Goal: Task Accomplishment & Management: Use online tool/utility

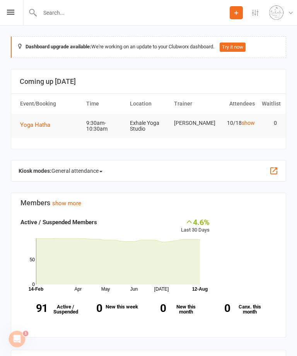
click at [13, 13] on icon at bounding box center [10, 12] width 7 height 5
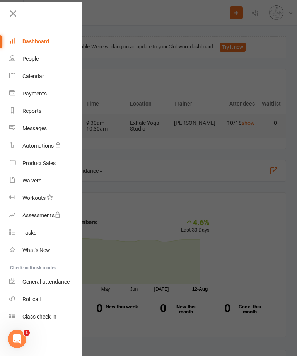
click at [34, 72] on link "Calendar" at bounding box center [45, 76] width 73 height 17
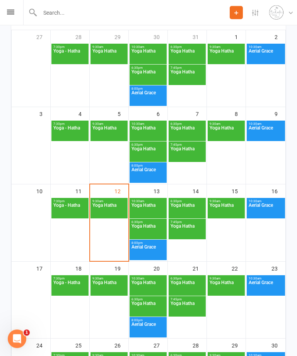
scroll to position [147, 0]
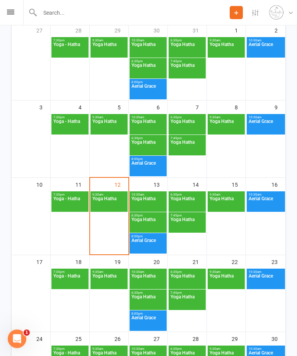
click at [109, 207] on span "Yoga Hatha" at bounding box center [109, 204] width 34 height 14
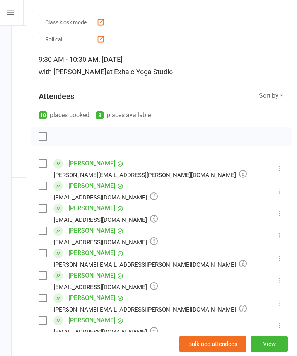
scroll to position [20, 0]
click at [97, 20] on div "button" at bounding box center [101, 22] width 8 height 8
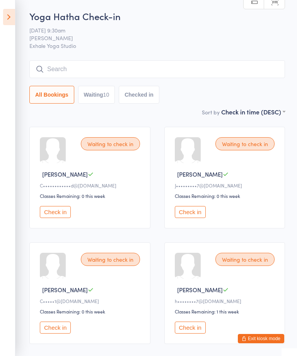
scroll to position [0, 0]
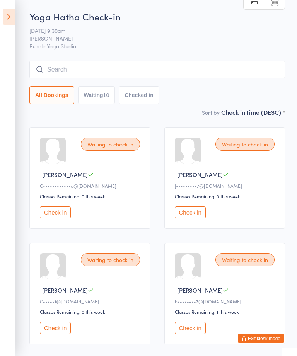
click at [199, 219] on button "Check in" at bounding box center [190, 213] width 31 height 12
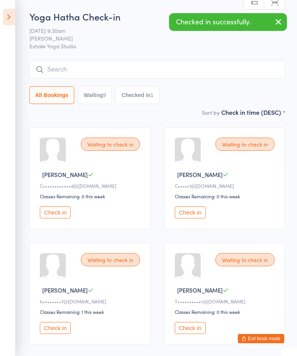
click at [201, 219] on button "Check in" at bounding box center [190, 213] width 31 height 12
click at [60, 214] on button "Check in" at bounding box center [55, 213] width 31 height 12
click at [59, 217] on button "Check in" at bounding box center [55, 213] width 31 height 12
click at [192, 217] on button "Check in" at bounding box center [190, 213] width 31 height 12
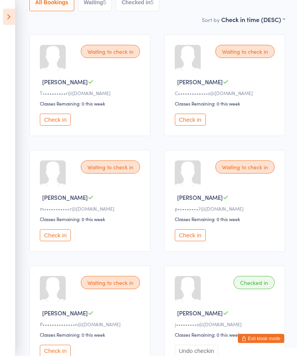
scroll to position [94, 0]
click at [57, 241] on button "Check in" at bounding box center [55, 235] width 31 height 12
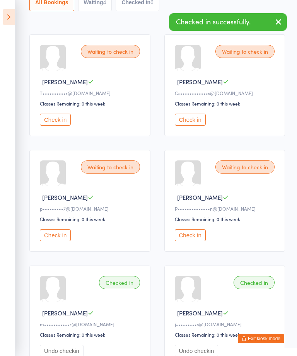
click at [58, 241] on button "Check in" at bounding box center [55, 235] width 31 height 12
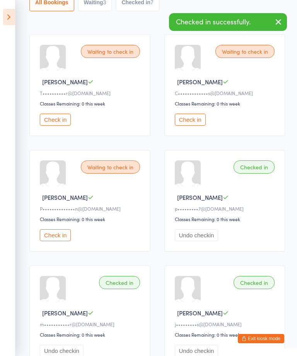
click at [58, 241] on button "Check in" at bounding box center [55, 235] width 31 height 12
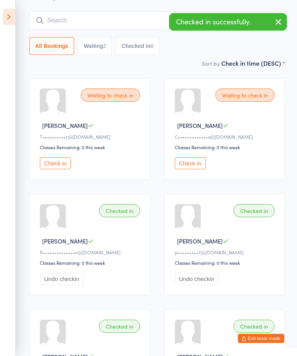
scroll to position [50, 0]
